Goal: Communication & Community: Share content

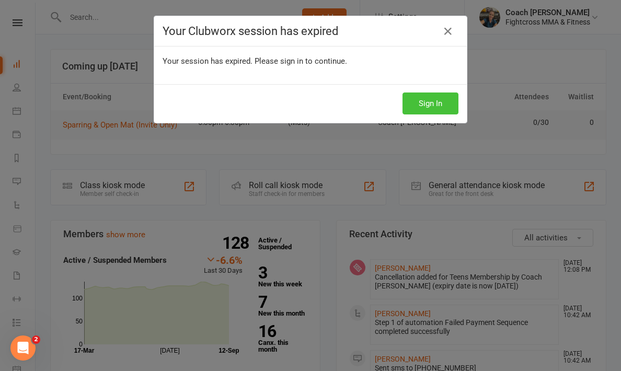
click at [437, 106] on button "Sign In" at bounding box center [431, 104] width 56 height 22
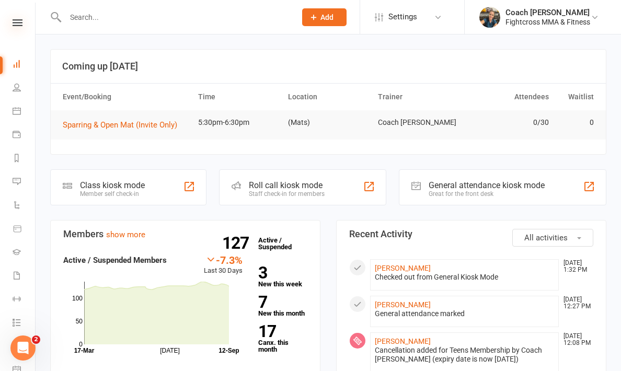
click at [18, 25] on icon at bounding box center [18, 22] width 10 height 7
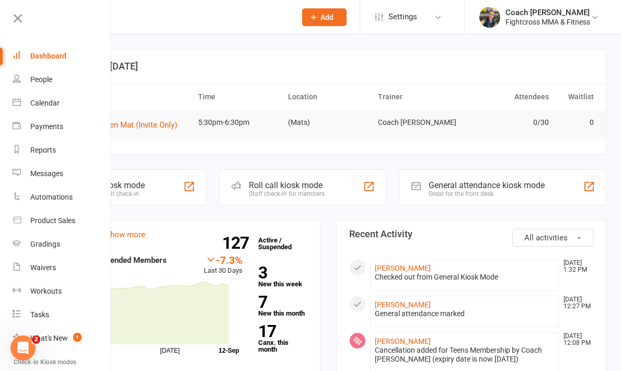
click at [152, 20] on input "text" at bounding box center [175, 17] width 226 height 15
click at [48, 173] on div "Messages" at bounding box center [46, 173] width 33 height 8
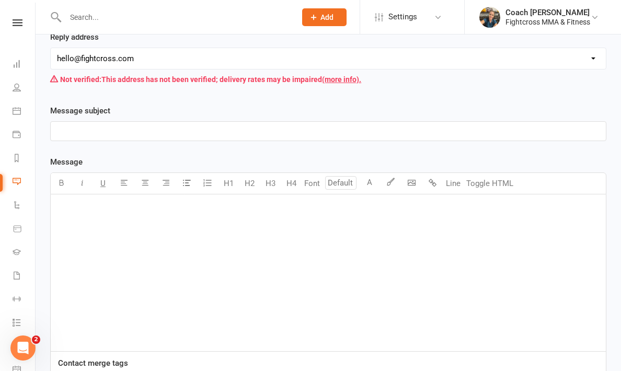
scroll to position [214, 0]
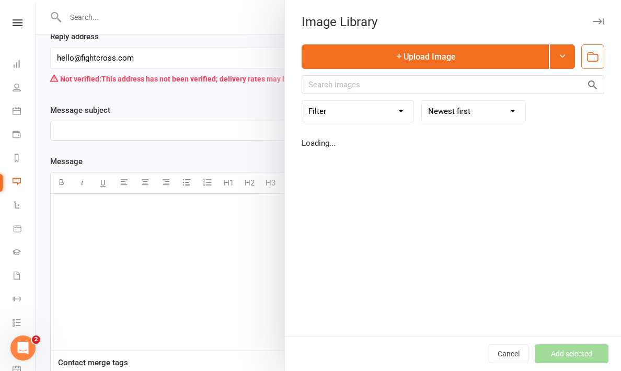
click at [413, 182] on body "Prospect Member Non-attending contact Class / event Appointment Grading event T…" at bounding box center [310, 148] width 621 height 721
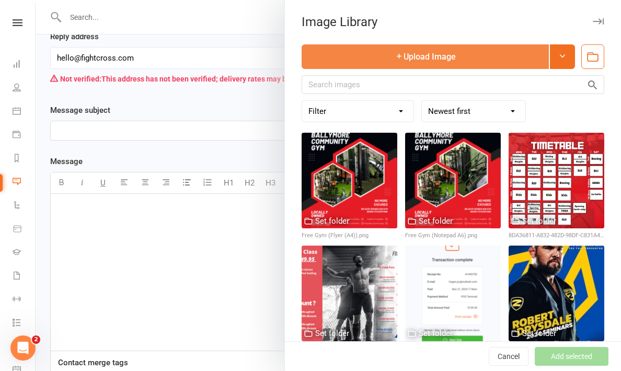
click at [423, 54] on button "Upload Image" at bounding box center [425, 56] width 247 height 25
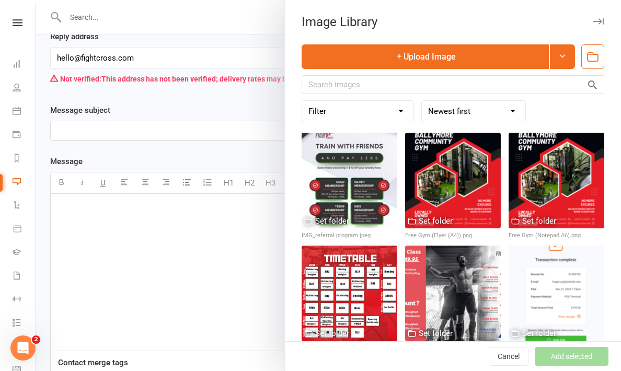
click at [179, 85] on div at bounding box center [329, 185] width 586 height 371
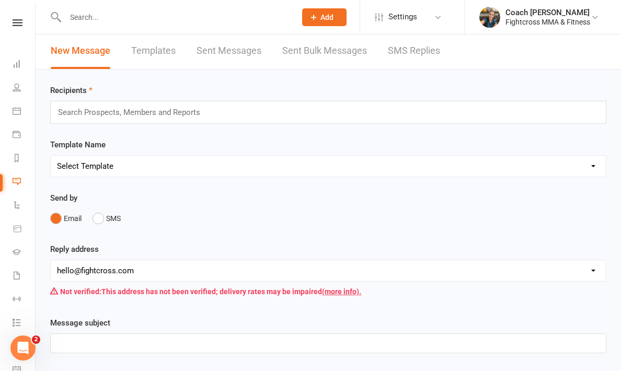
scroll to position [1, 0]
